Goal: Task Accomplishment & Management: Manage account settings

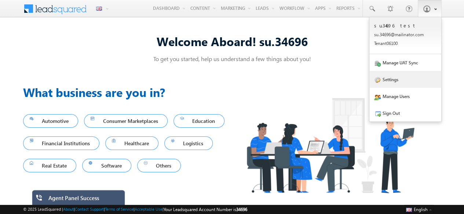
click at [396, 84] on link "Settings" at bounding box center [405, 79] width 72 height 17
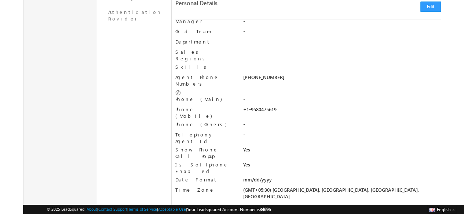
scroll to position [180, 0]
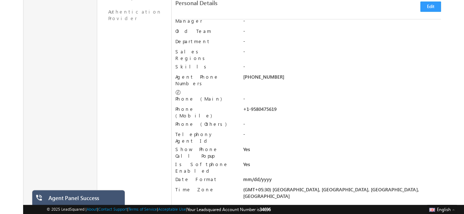
click at [264, 74] on div "+91-9559724705" at bounding box center [342, 79] width 198 height 10
copy div "9559724705"
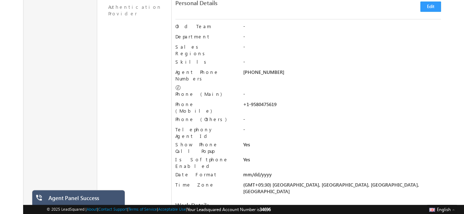
scroll to position [182, 0]
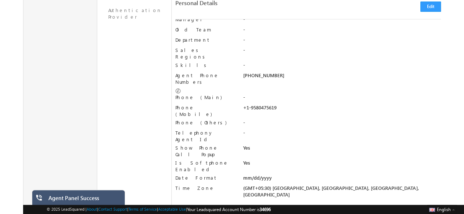
drag, startPoint x: 251, startPoint y: 71, endPoint x: 242, endPoint y: 70, distance: 8.8
click at [242, 72] on div "**********" at bounding box center [307, 83] width 265 height 22
copy div "+91"
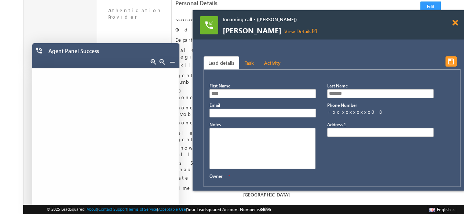
click at [454, 22] on span at bounding box center [454, 23] width 5 height 6
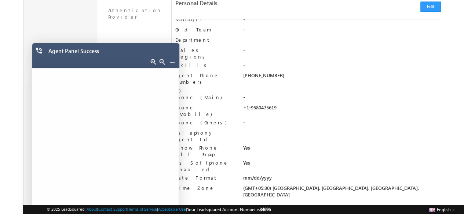
click at [171, 61] on link at bounding box center [172, 62] width 6 height 6
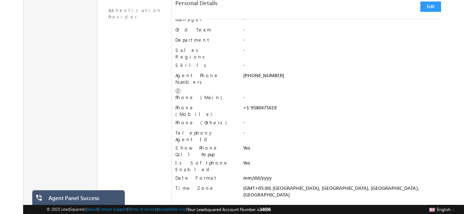
scroll to position [0, 0]
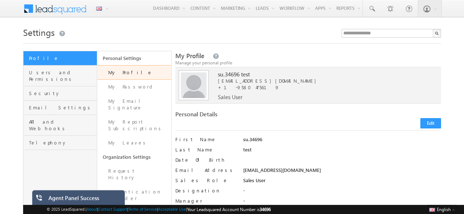
click at [271, 211] on span "34696" at bounding box center [265, 209] width 11 height 5
copy span "34696"
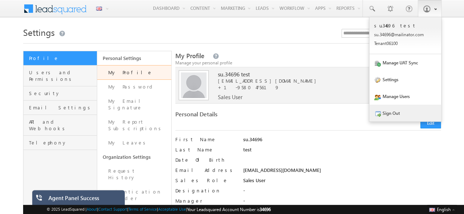
click at [408, 110] on link "Sign Out" at bounding box center [405, 113] width 72 height 17
